Goal: Find contact information: Obtain details needed to contact an individual or organization

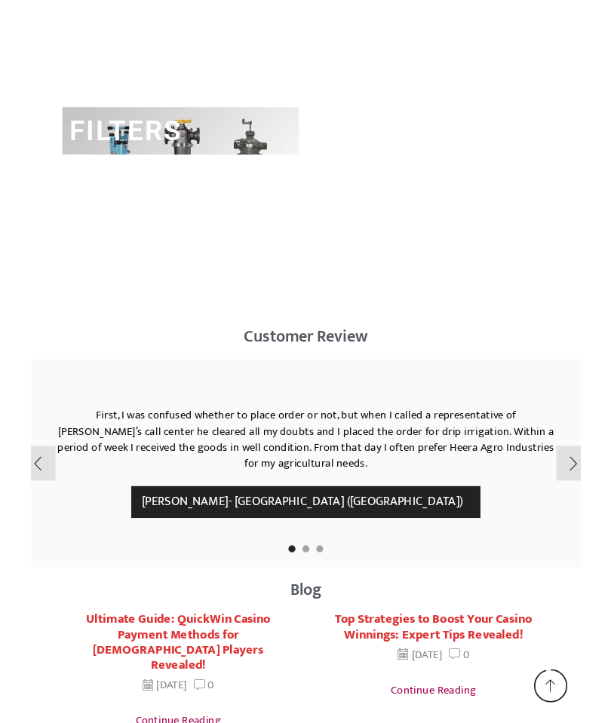
scroll to position [4469, 0]
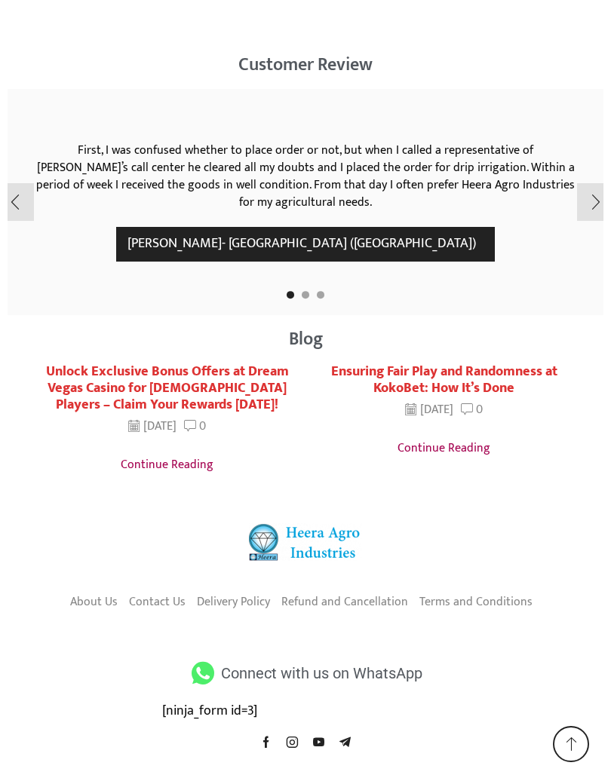
click at [202, 662] on icon at bounding box center [202, 673] width 29 height 23
click at [323, 660] on span "Connect with us on WhatsApp" at bounding box center [319, 673] width 205 height 27
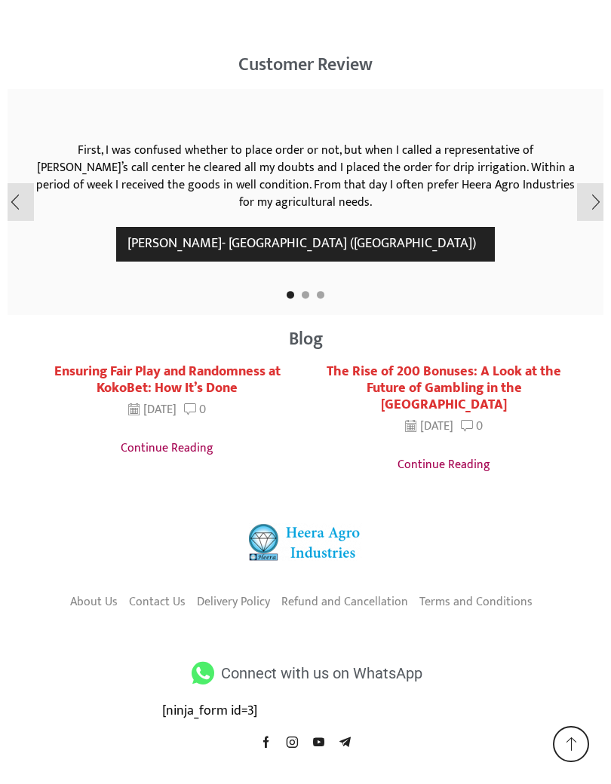
click at [269, 722] on icon at bounding box center [265, 741] width 11 height 11
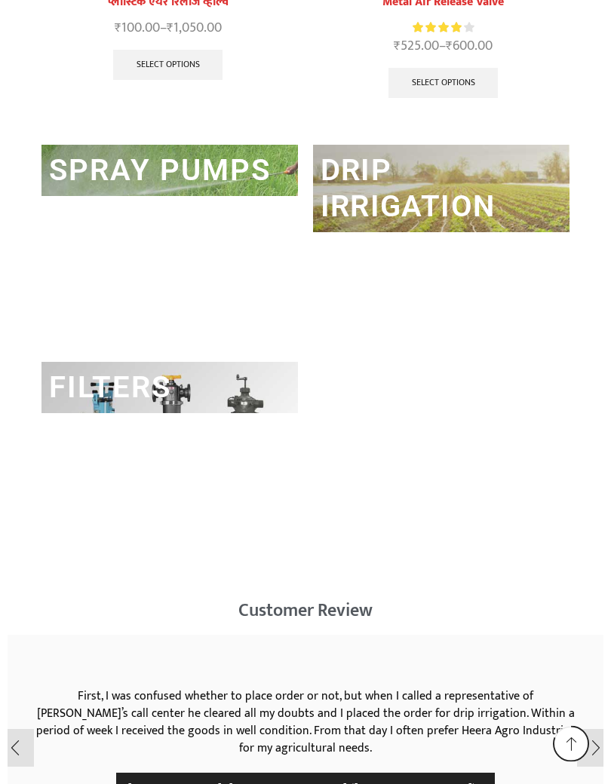
scroll to position [4469, 0]
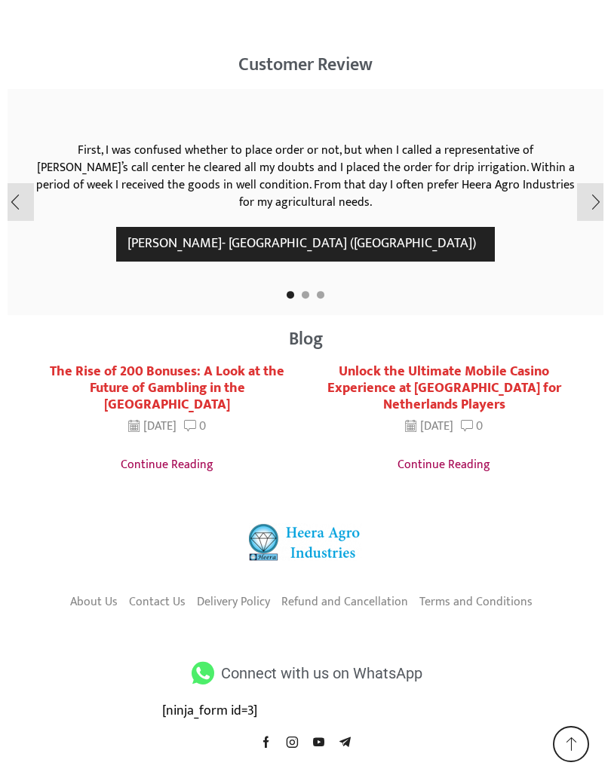
click at [198, 662] on icon at bounding box center [202, 673] width 29 height 23
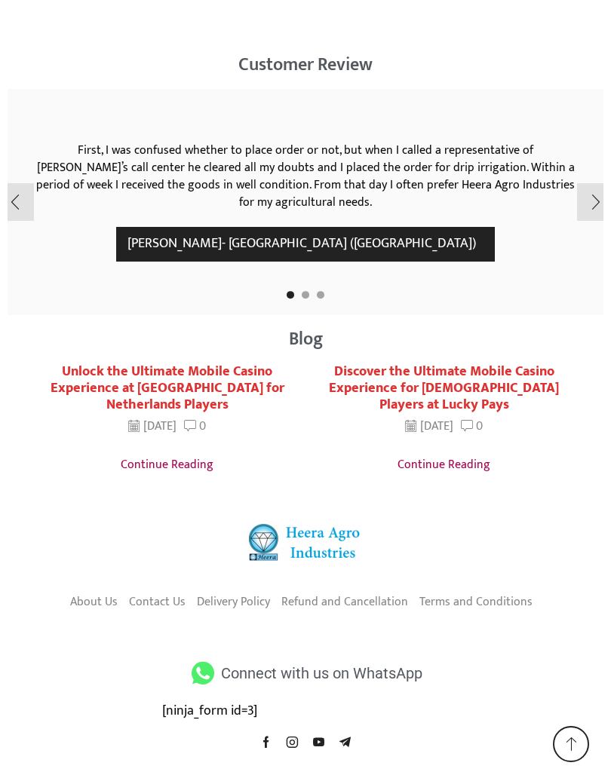
click at [201, 662] on icon at bounding box center [202, 673] width 29 height 23
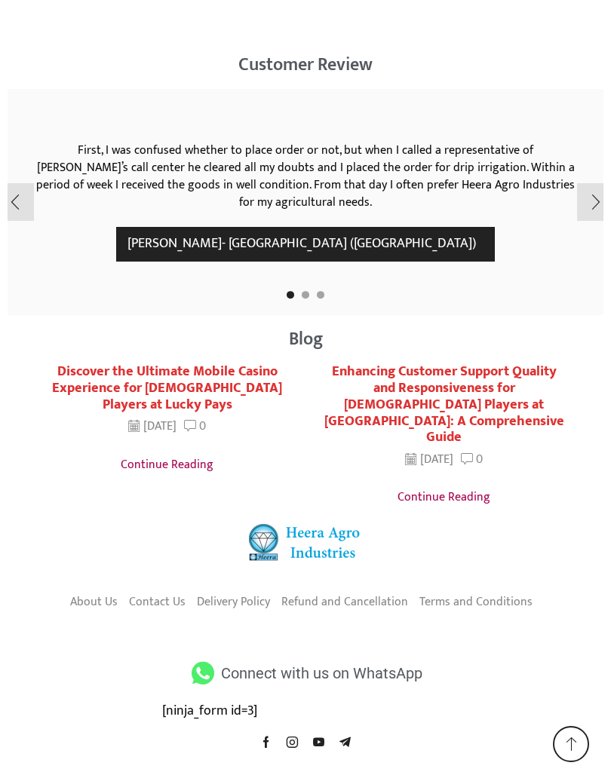
click at [280, 660] on span "Connect with us on WhatsApp" at bounding box center [319, 673] width 205 height 27
click at [337, 660] on span "Connect with us on WhatsApp" at bounding box center [319, 673] width 205 height 27
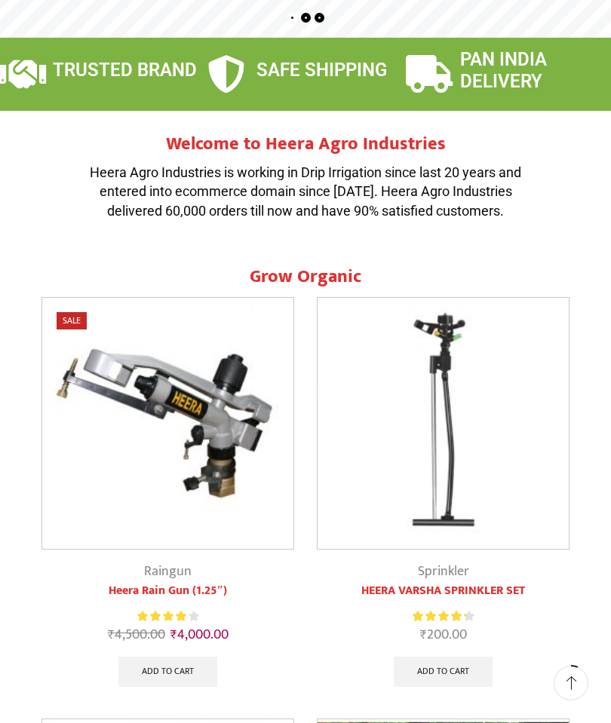
scroll to position [0, 0]
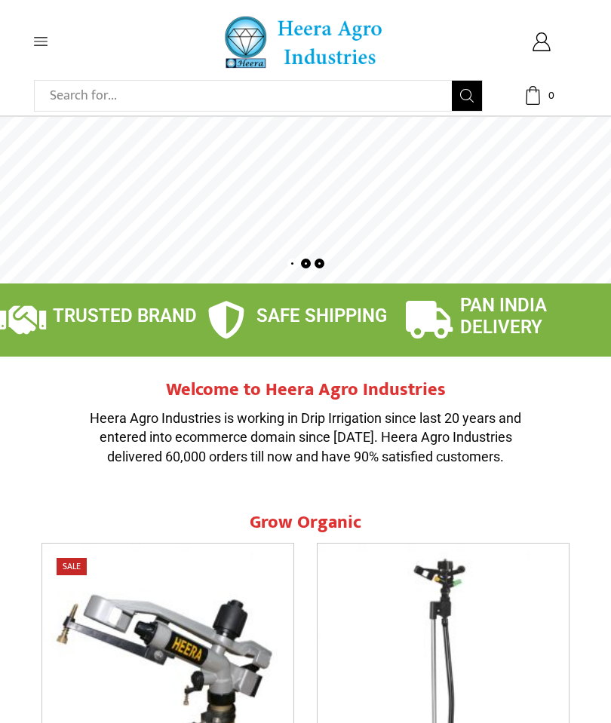
click at [549, 28] on div "Search input Search Home Raingun Heera Rain Gun (1.25″) Raingun (1.50″) Heera R…" at bounding box center [305, 42] width 565 height 54
click at [38, 38] on icon at bounding box center [41, 42] width 14 height 8
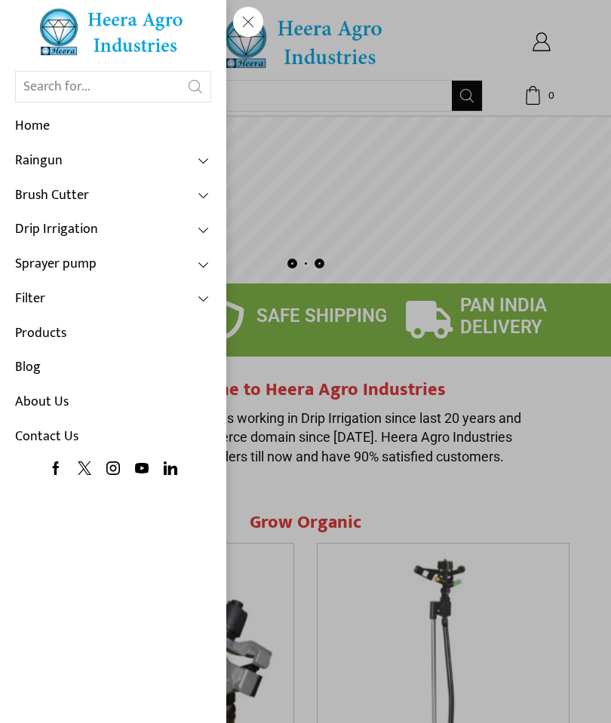
click at [51, 435] on link "Contact Us" at bounding box center [113, 437] width 196 height 35
